Goal: Task Accomplishment & Management: Manage account settings

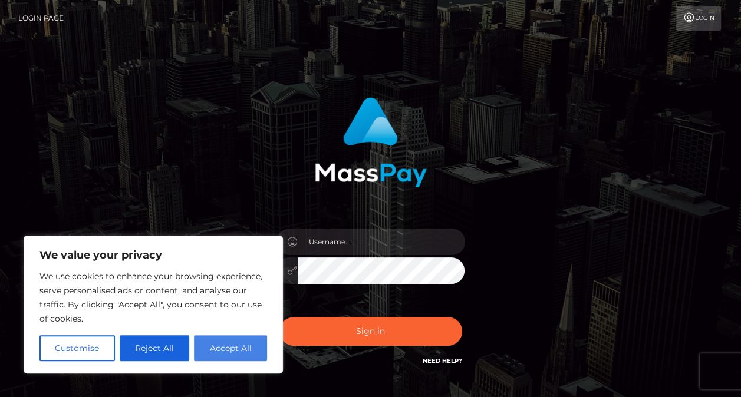
click at [242, 344] on button "Accept All" at bounding box center [230, 349] width 73 height 26
checkbox input "true"
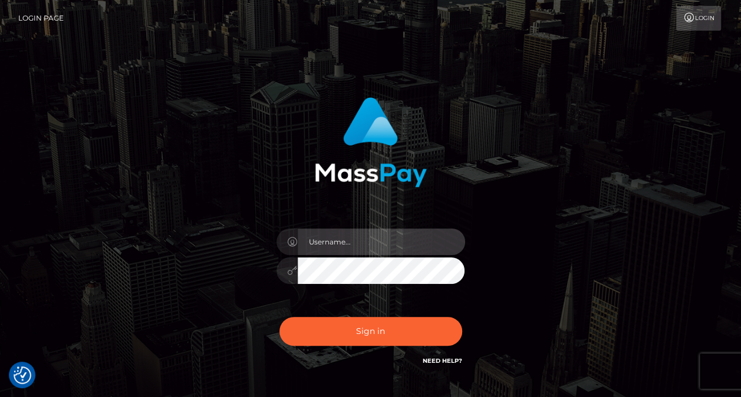
click at [344, 239] on input "text" at bounding box center [381, 242] width 167 height 27
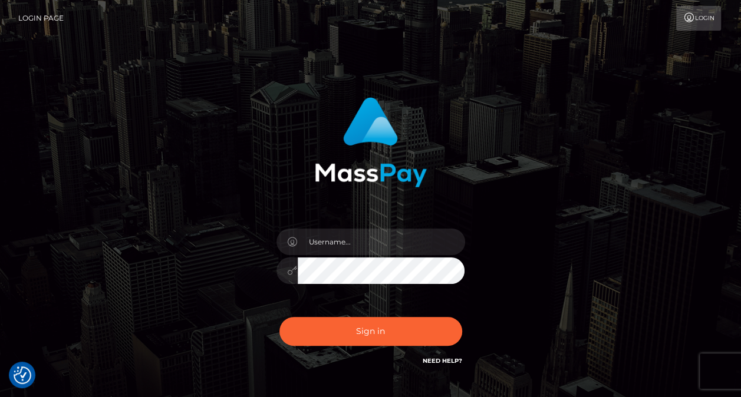
click at [425, 195] on div "Sign in" at bounding box center [371, 232] width 310 height 288
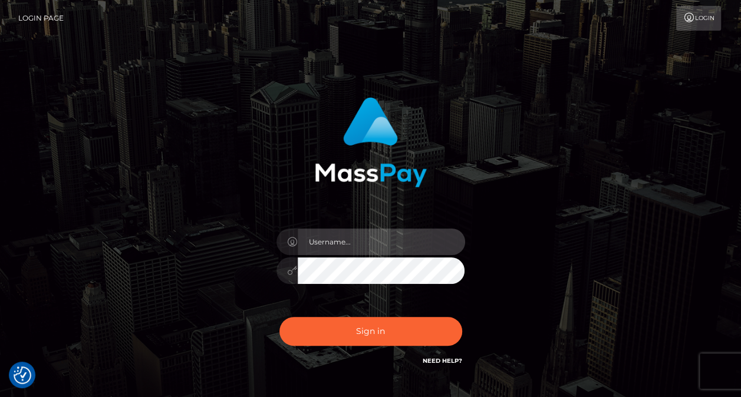
click at [379, 239] on input "text" at bounding box center [381, 242] width 167 height 27
type input "xenia.michael@aylo.com"
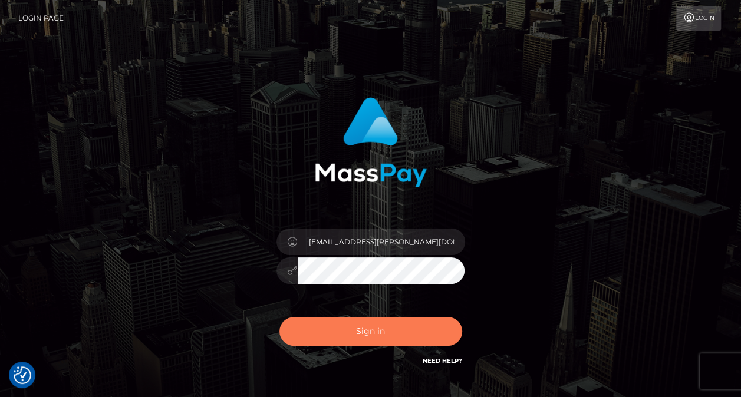
click at [395, 334] on button "Sign in" at bounding box center [371, 331] width 183 height 29
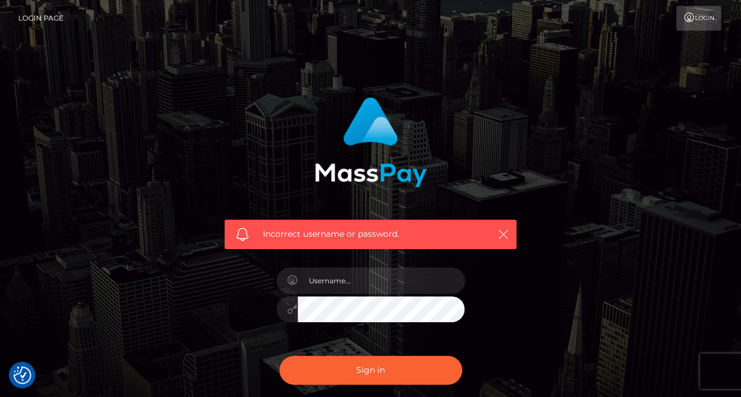
click at [504, 231] on icon "button" at bounding box center [504, 235] width 12 height 12
click at [482, 150] on div "Incorrect username or password." at bounding box center [371, 168] width 310 height 161
click at [504, 235] on icon "button" at bounding box center [504, 235] width 12 height 12
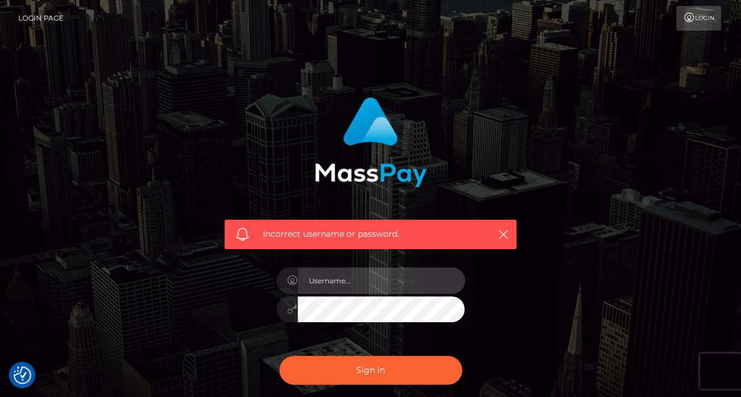
click at [377, 280] on input "text" at bounding box center [381, 281] width 167 height 27
type input "XENIAMICHAEL"
click at [280, 356] on button "Sign in" at bounding box center [371, 370] width 183 height 29
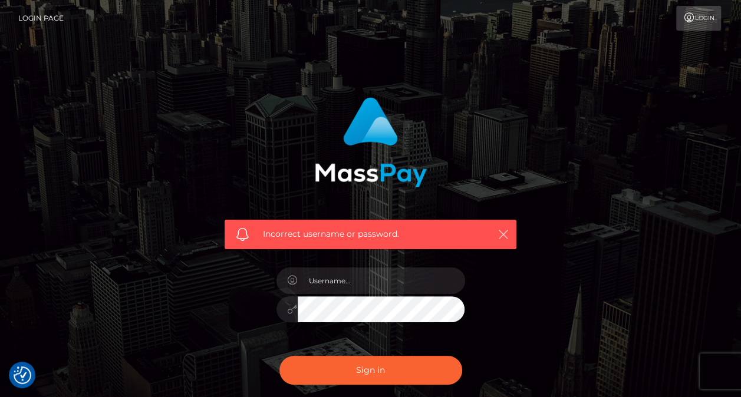
click at [506, 231] on icon "button" at bounding box center [504, 235] width 12 height 12
click at [530, 155] on div "Incorrect username or password." at bounding box center [370, 257] width 327 height 339
click at [711, 19] on link "Login" at bounding box center [698, 18] width 45 height 25
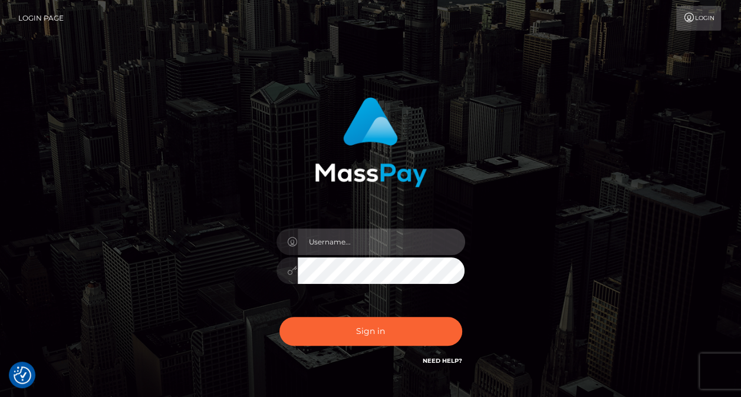
click at [363, 239] on input "text" at bounding box center [381, 242] width 167 height 27
type input "[EMAIL_ADDRESS][PERSON_NAME][DOMAIN_NAME]"
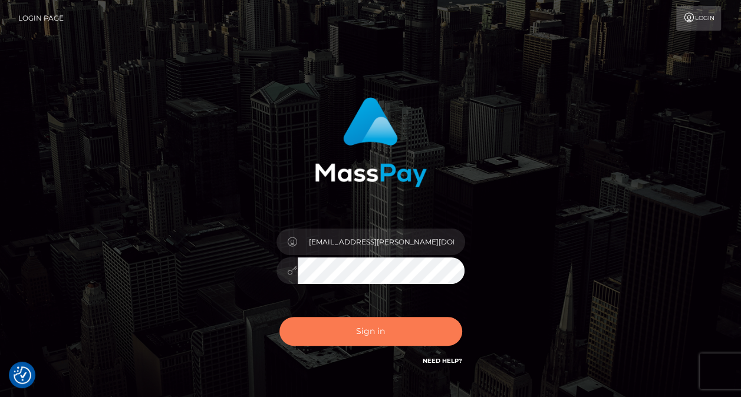
click at [386, 336] on button "Sign in" at bounding box center [371, 331] width 183 height 29
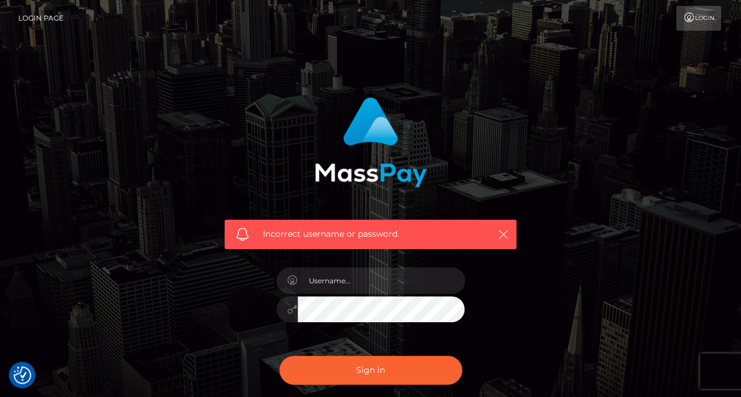
click at [508, 234] on icon "button" at bounding box center [504, 235] width 12 height 12
click at [515, 90] on div "Incorrect username or password." at bounding box center [371, 168] width 310 height 161
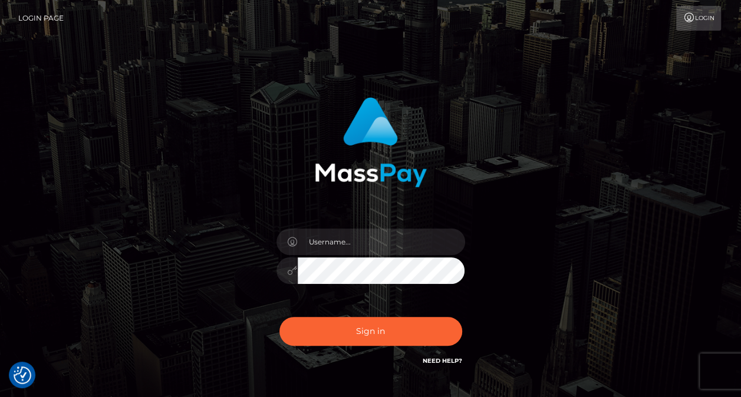
click at [443, 363] on link "Need Help?" at bounding box center [443, 361] width 40 height 8
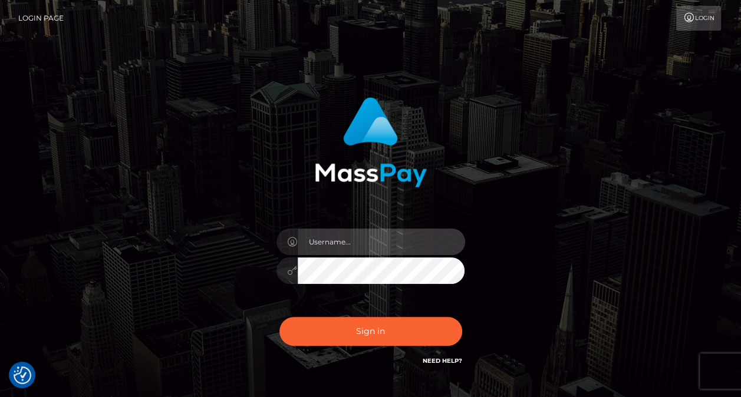
click at [353, 249] on input "text" at bounding box center [381, 242] width 167 height 27
type input "xenia.michael@aylo.com"
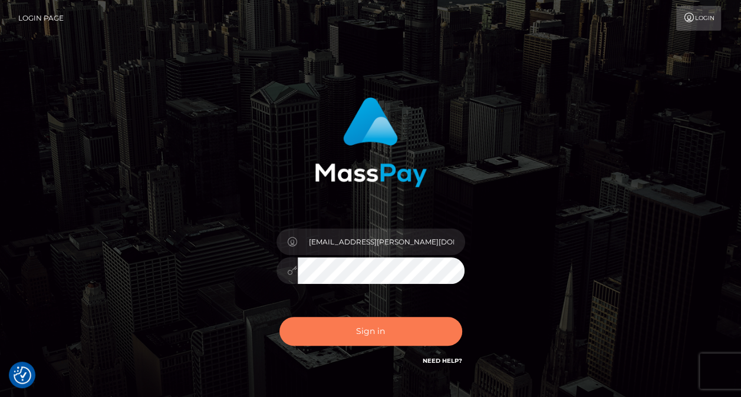
click at [356, 334] on button "Sign in" at bounding box center [371, 331] width 183 height 29
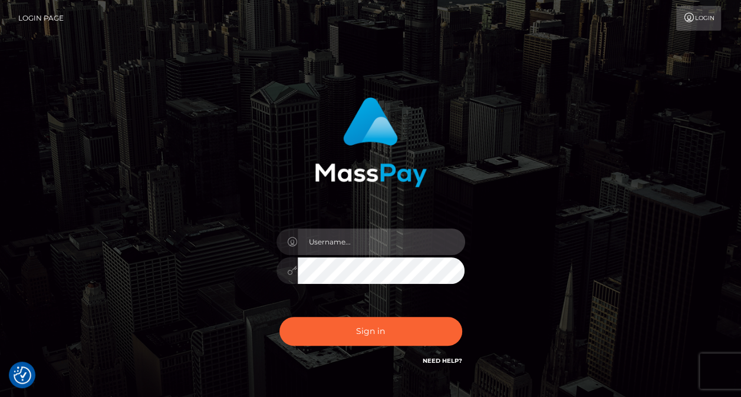
click at [354, 241] on input "text" at bounding box center [381, 242] width 167 height 27
type input "xmichael"
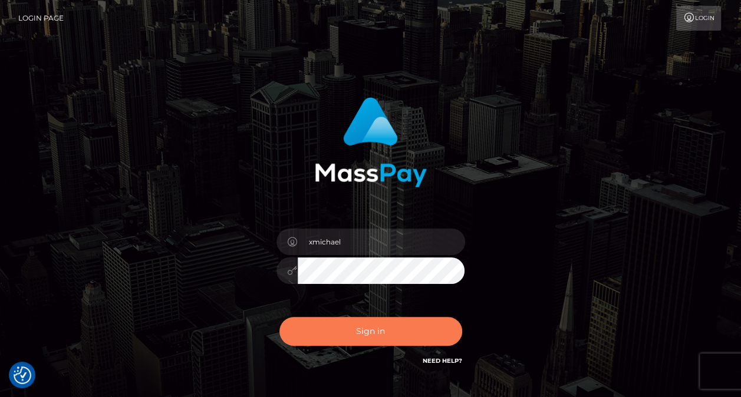
click at [351, 331] on button "Sign in" at bounding box center [371, 331] width 183 height 29
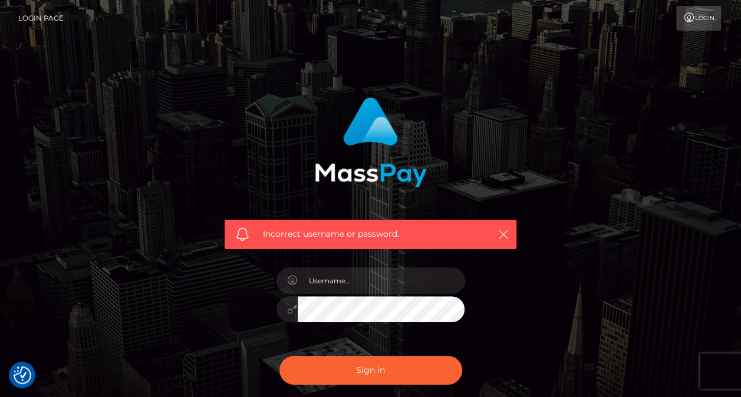
click at [503, 232] on icon "button" at bounding box center [504, 235] width 12 height 12
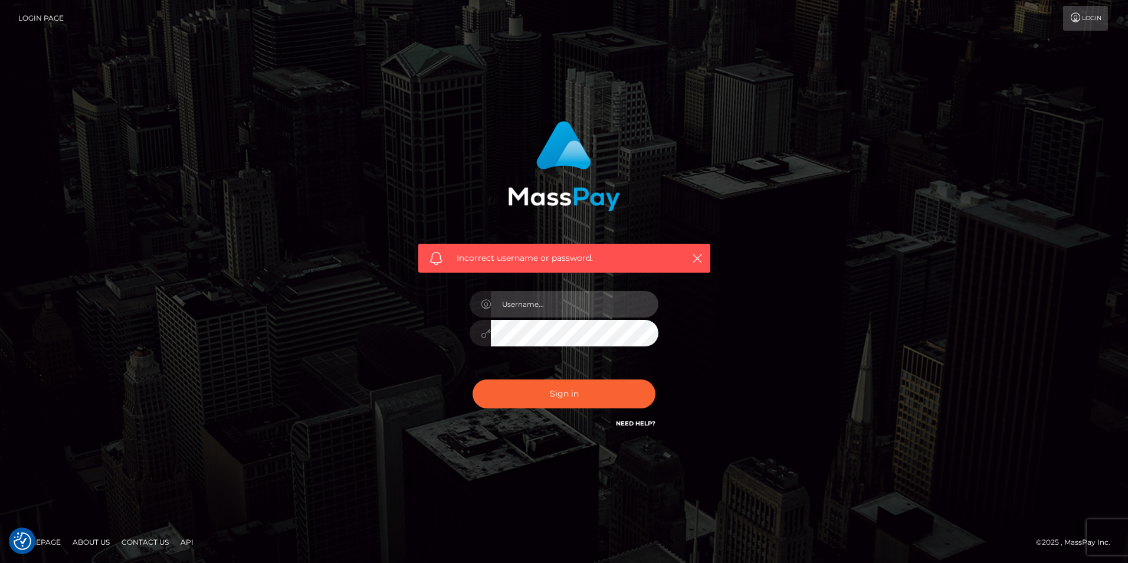
click at [552, 300] on input "text" at bounding box center [574, 304] width 167 height 27
click at [576, 301] on input "text" at bounding box center [574, 304] width 167 height 27
type input "xeniamichael"
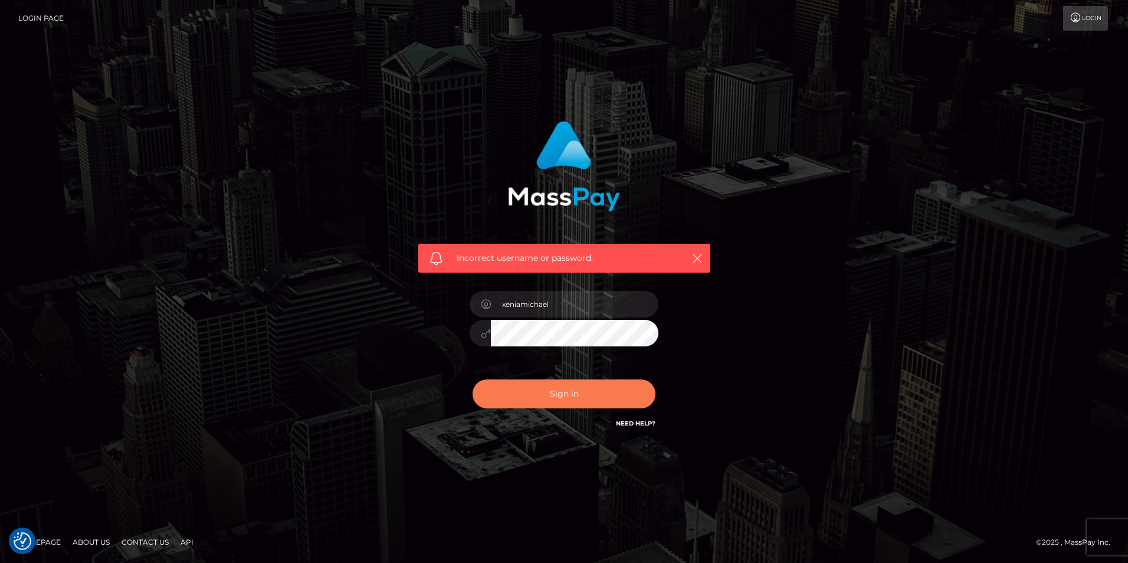
click at [582, 386] on button "Sign in" at bounding box center [563, 393] width 183 height 29
click at [699, 262] on icon "button" at bounding box center [697, 258] width 12 height 12
click at [692, 258] on icon "button" at bounding box center [697, 258] width 12 height 12
click at [696, 259] on icon "button" at bounding box center [697, 258] width 12 height 12
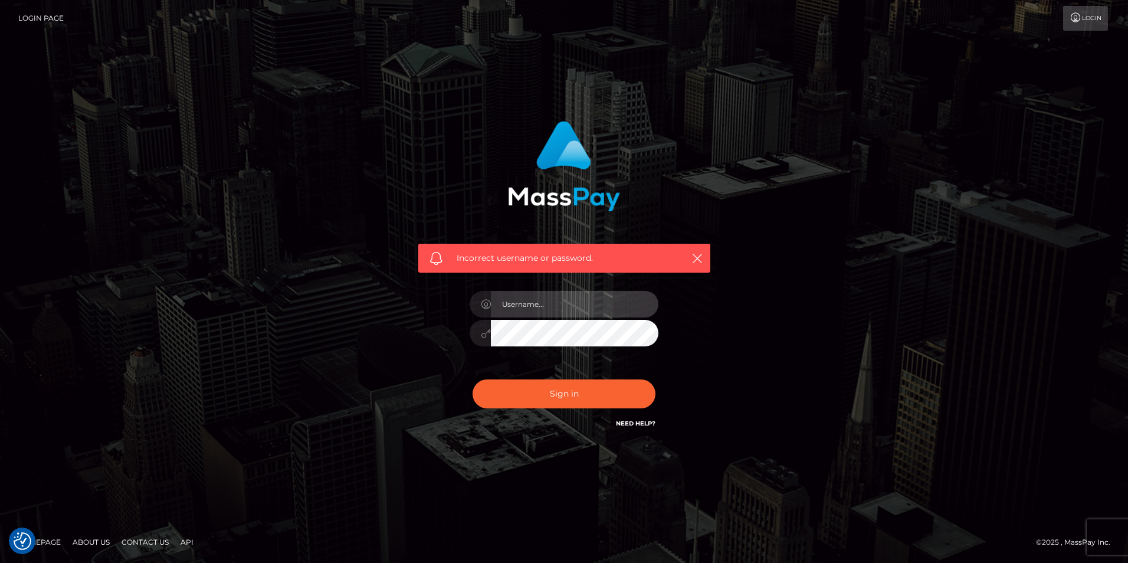
click at [572, 299] on input "text" at bounding box center [574, 304] width 167 height 27
type input "xeniam"
drag, startPoint x: 567, startPoint y: 299, endPoint x: 486, endPoint y: 307, distance: 81.8
click at [486, 307] on div "xeniam" at bounding box center [563, 302] width 189 height 23
type input "XeniaM"
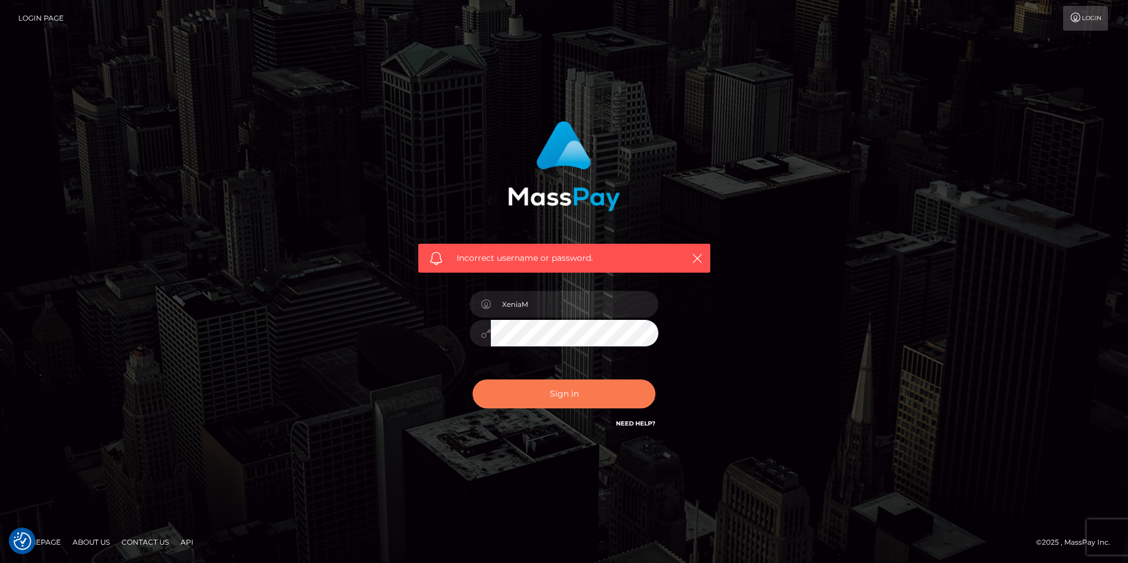
click at [569, 390] on button "Sign in" at bounding box center [563, 393] width 183 height 29
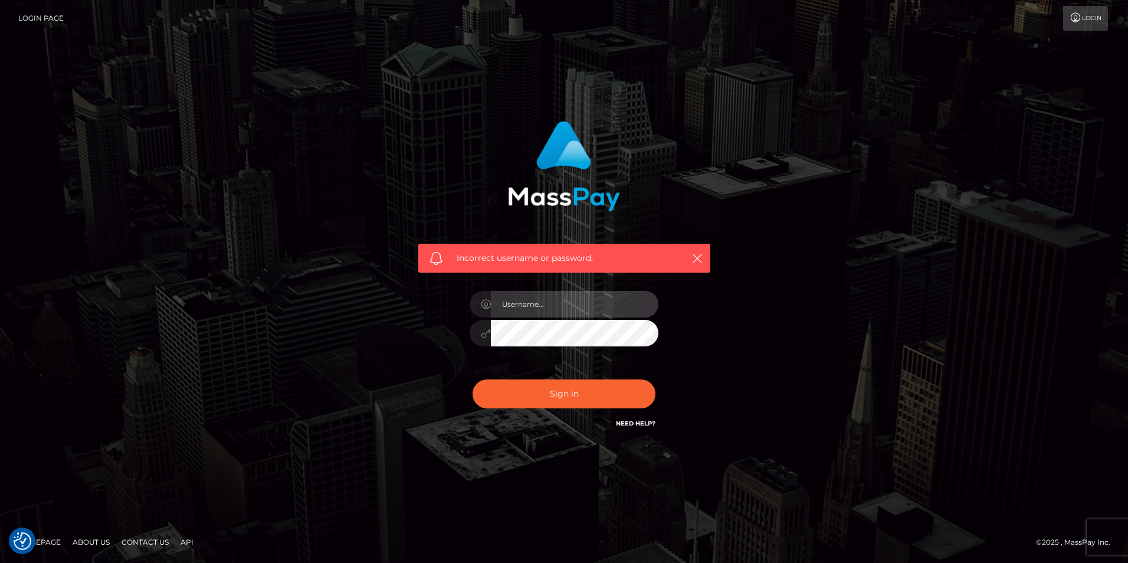
click at [562, 310] on input "text" at bounding box center [574, 304] width 167 height 27
type input "x"
type input "XeniaM"
click at [443, 343] on div "Incorrect username or password. XeniaM" at bounding box center [564, 275] width 310 height 327
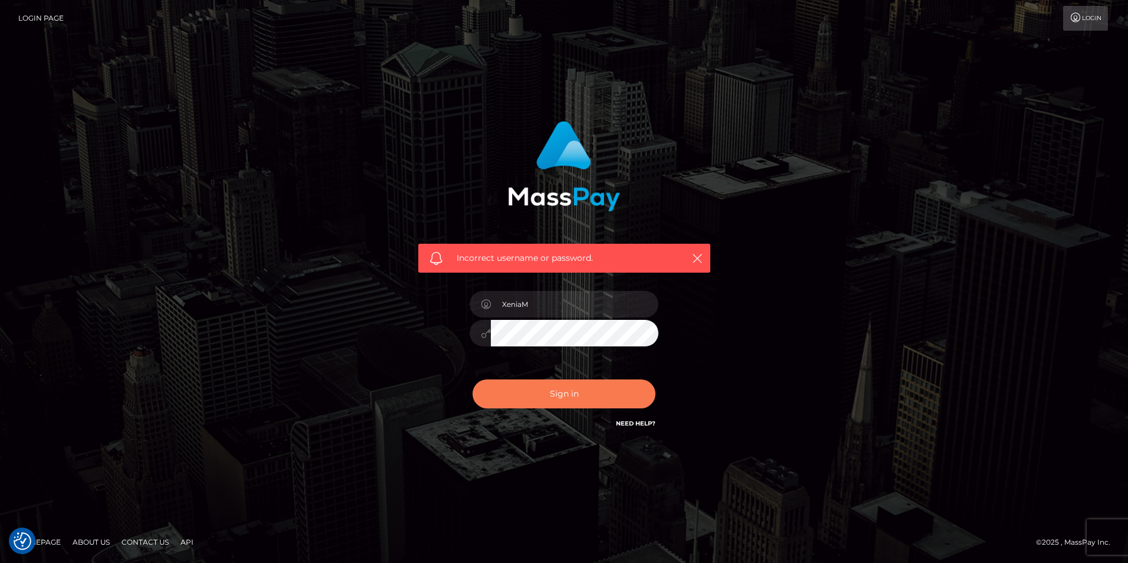
click at [574, 389] on button "Sign in" at bounding box center [563, 393] width 183 height 29
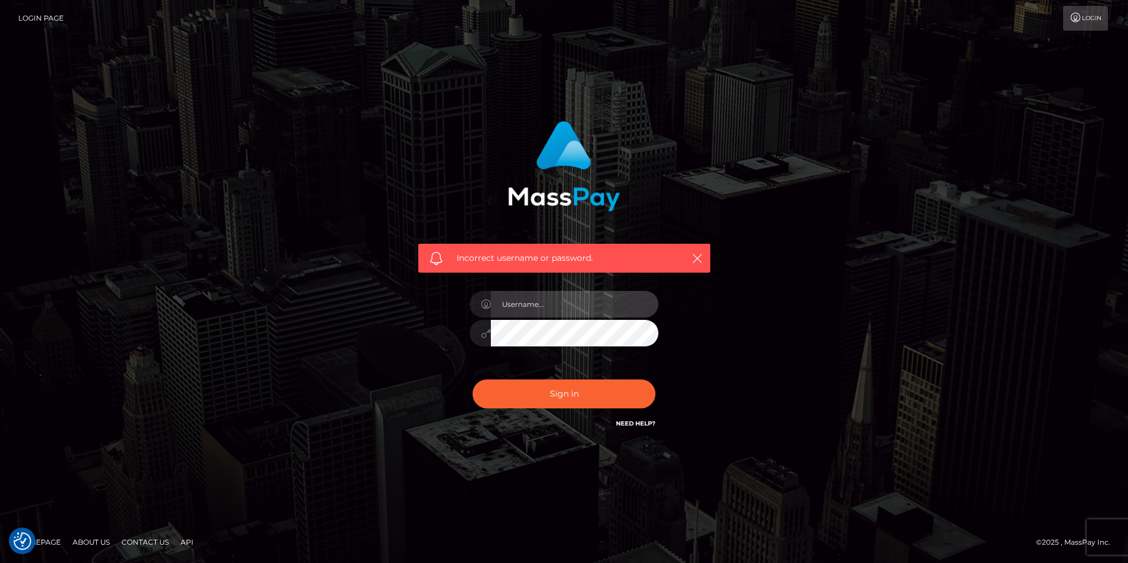
click at [601, 294] on input "text" at bounding box center [574, 304] width 167 height 27
click at [277, 150] on div "Incorrect username or password." at bounding box center [564, 281] width 672 height 339
drag, startPoint x: 832, startPoint y: 163, endPoint x: 617, endPoint y: 121, distance: 218.7
click at [832, 163] on div "Incorrect username or password." at bounding box center [564, 281] width 672 height 339
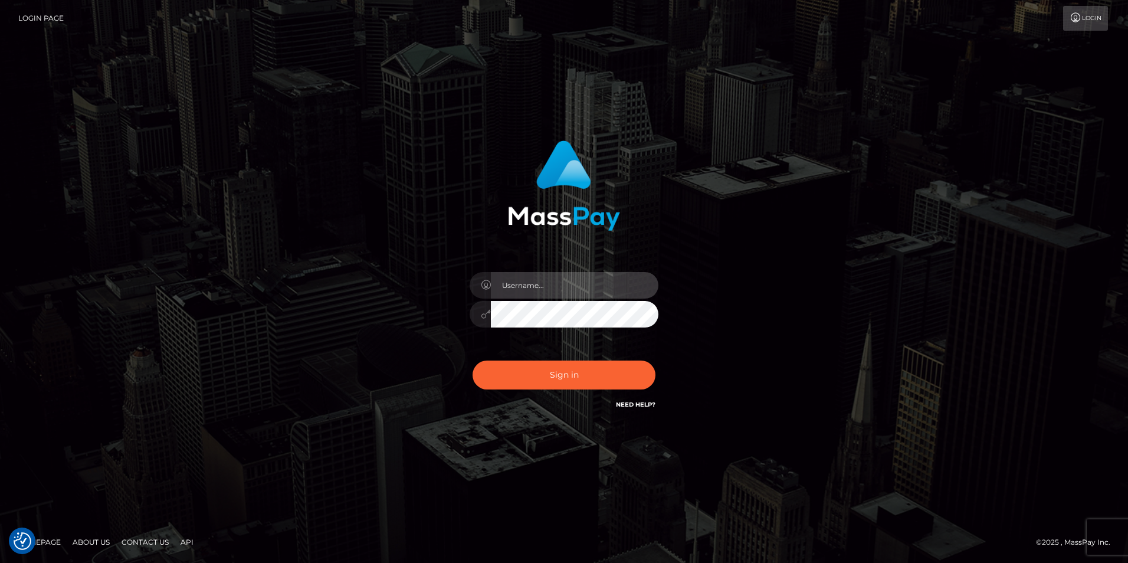
click at [543, 285] on input "text" at bounding box center [574, 285] width 167 height 27
type input "XeniaM"
click at [469, 319] on div "XeniaM" at bounding box center [564, 308] width 206 height 90
click at [556, 287] on input "XeniaM" at bounding box center [574, 285] width 167 height 27
click at [427, 343] on div "XeniaM Sign in" at bounding box center [564, 276] width 310 height 288
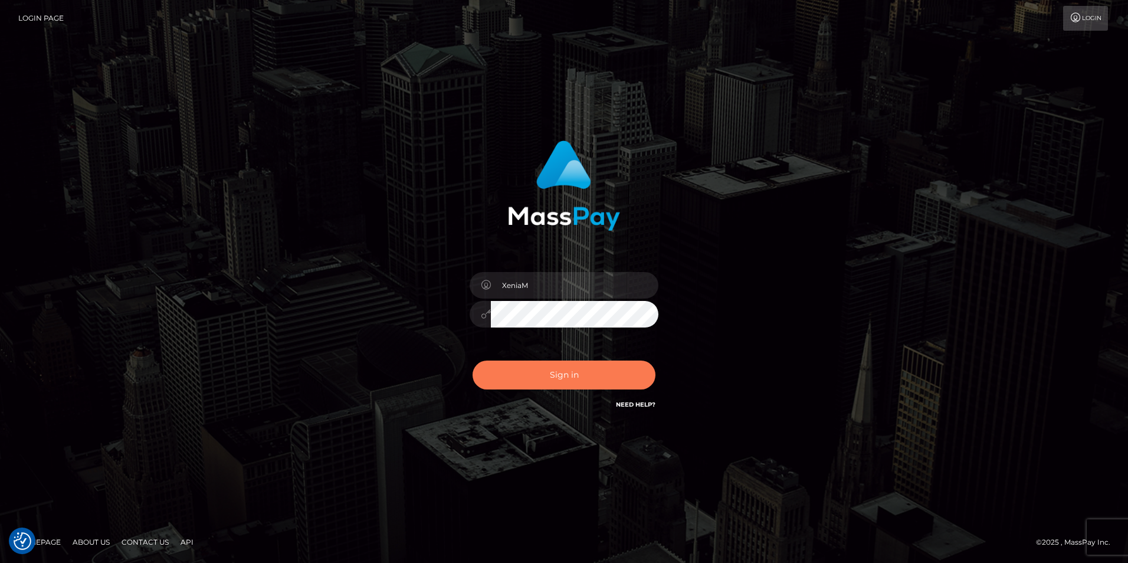
click at [594, 378] on button "Sign in" at bounding box center [563, 374] width 183 height 29
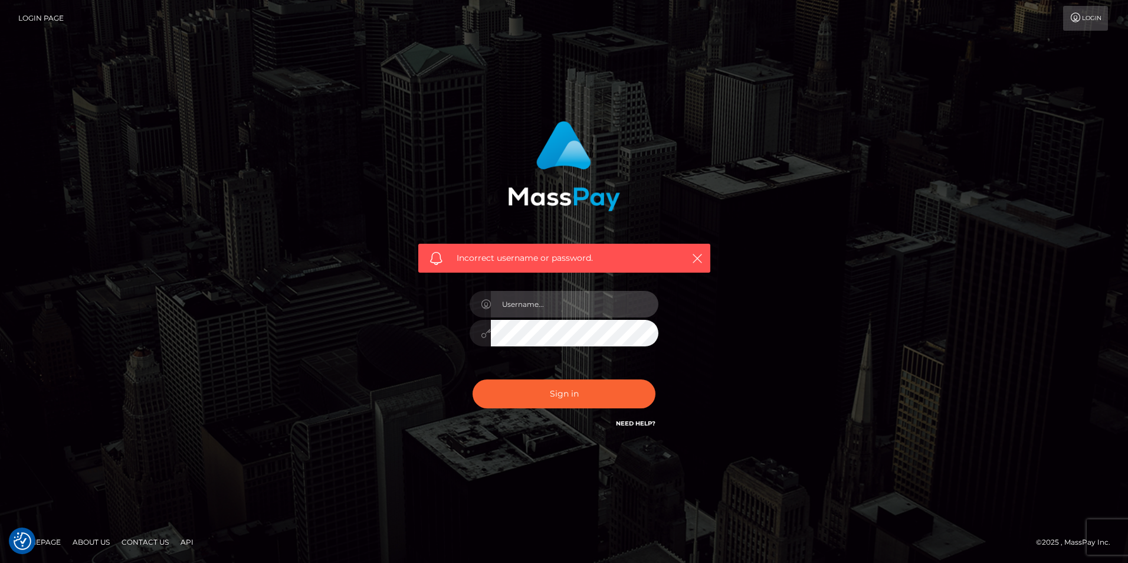
click at [569, 309] on input "text" at bounding box center [574, 304] width 167 height 27
type input "MichaelX"
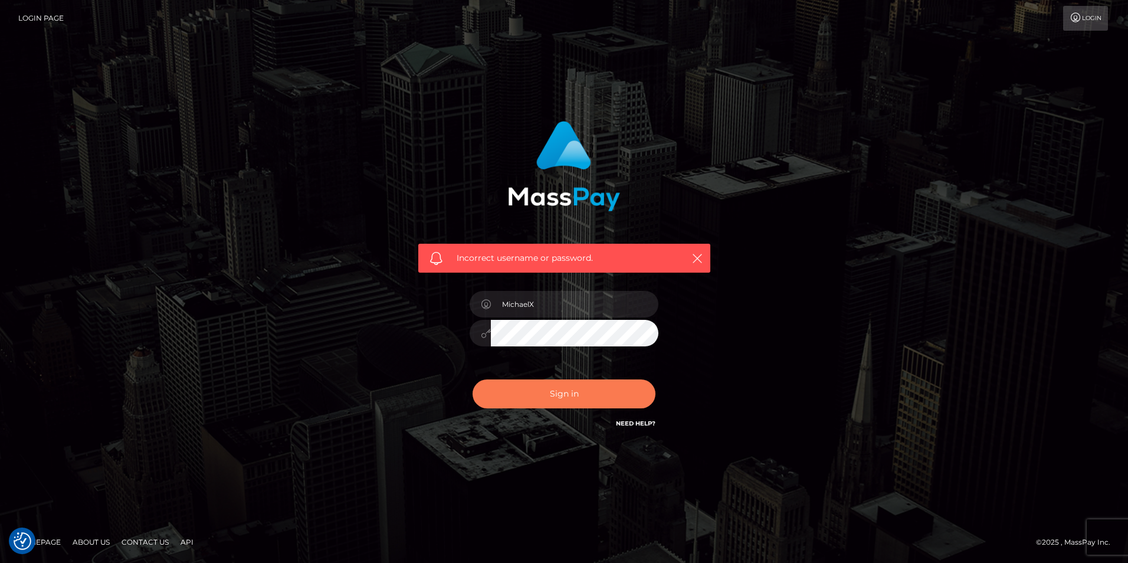
click at [574, 396] on button "Sign in" at bounding box center [563, 393] width 183 height 29
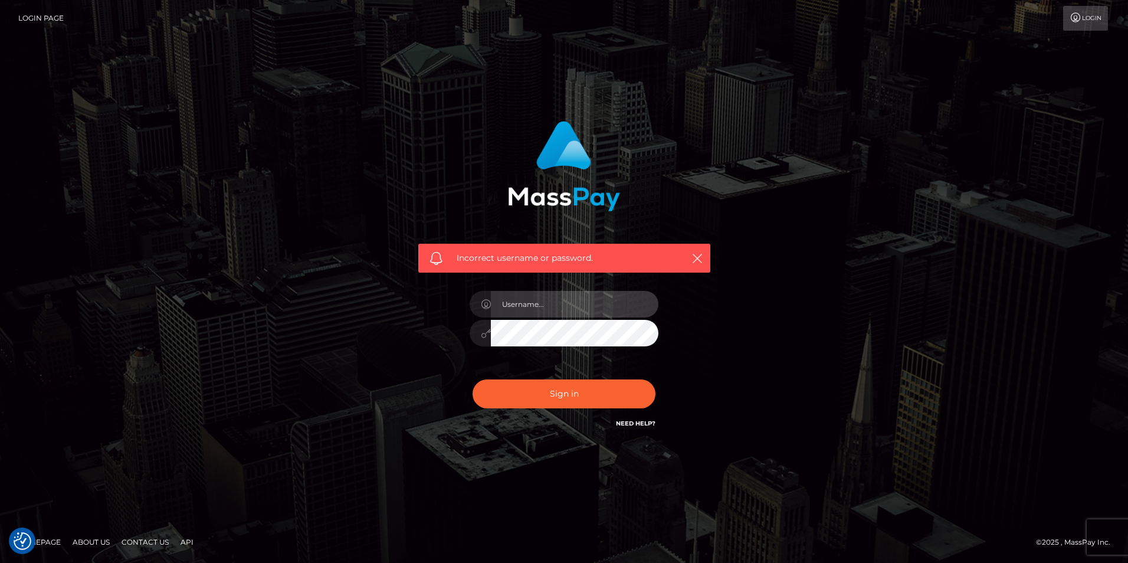
click at [533, 304] on input "text" at bounding box center [574, 304] width 167 height 27
click at [442, 117] on div "Incorrect username or password." at bounding box center [564, 192] width 310 height 161
